Goal: Information Seeking & Learning: Check status

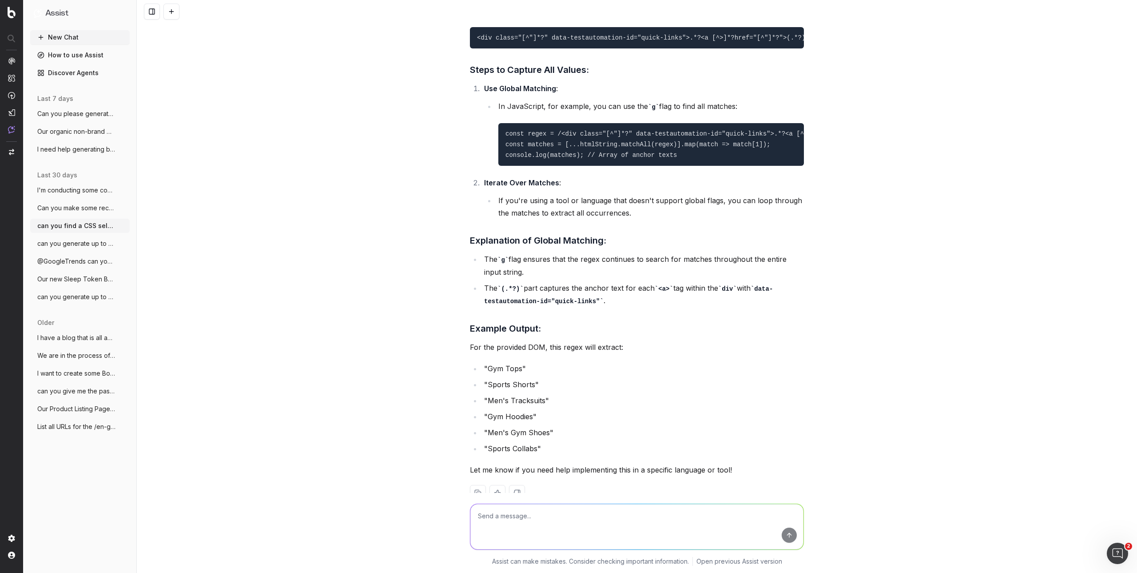
scroll to position [4021, 0]
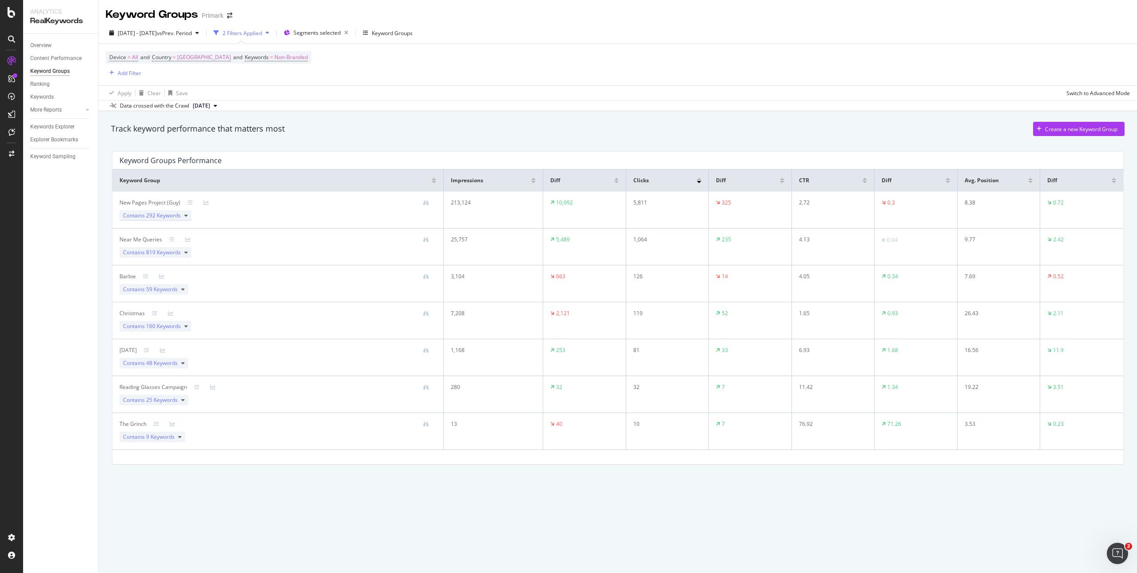
click at [190, 216] on div "Contains 292 Keywords" at bounding box center [155, 215] width 72 height 11
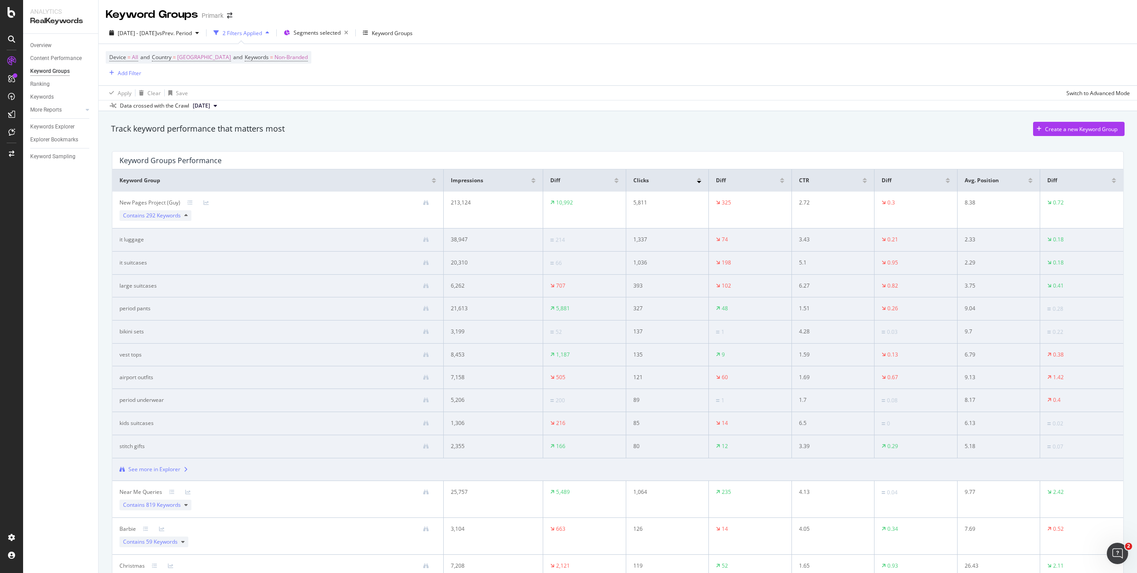
click at [60, 252] on div "Overview Content Performance Keyword Groups Ranking Keywords More Reports Count…" at bounding box center [60, 303] width 75 height 539
click at [192, 33] on span "vs Prev. Period" at bounding box center [174, 33] width 35 height 8
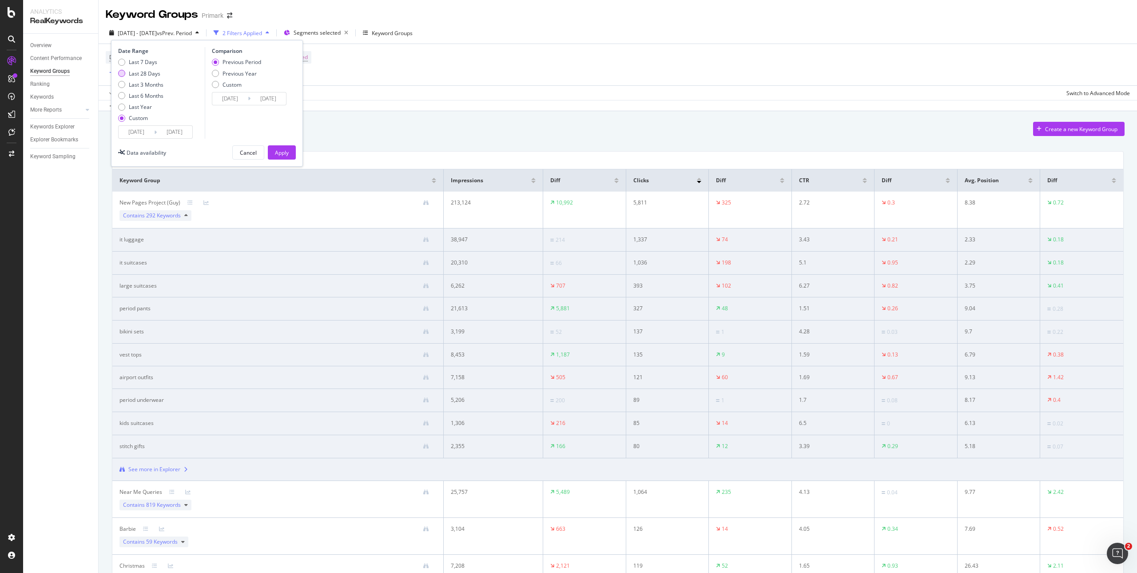
click at [157, 75] on div "Last 28 Days" at bounding box center [145, 74] width 32 height 8
type input "[DATE]"
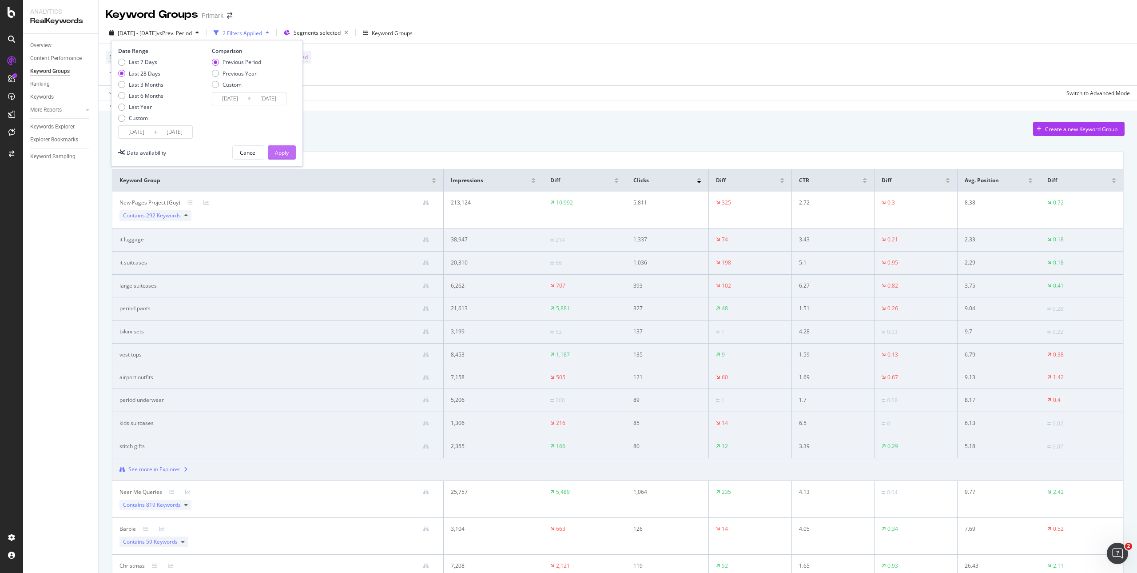
click at [281, 155] on div "Apply" at bounding box center [282, 153] width 14 height 8
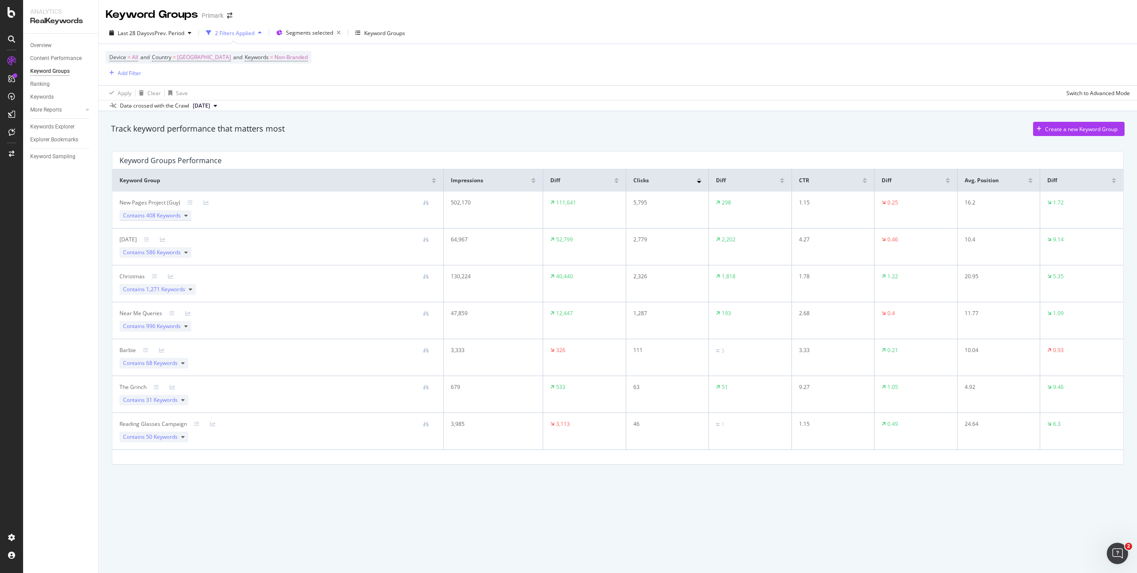
click at [187, 219] on div "Contains 408 Keywords" at bounding box center [155, 215] width 72 height 11
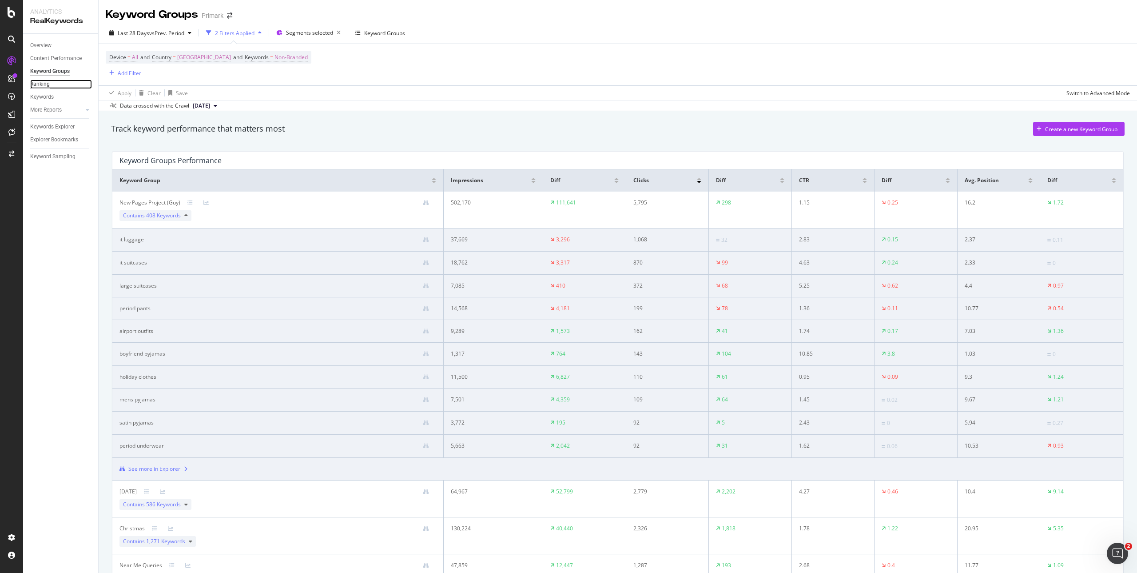
click at [44, 83] on div "Ranking" at bounding box center [40, 84] width 20 height 9
